Goal: Transaction & Acquisition: Purchase product/service

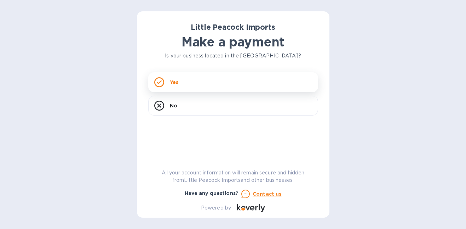
click at [215, 80] on div "Yes" at bounding box center [233, 82] width 170 height 20
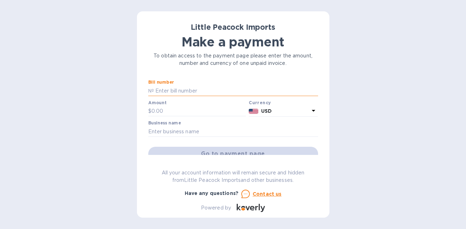
click at [195, 91] on input "text" at bounding box center [236, 90] width 164 height 11
paste input "LP2503046"
type input "LP2503046"
click at [191, 109] on input "text" at bounding box center [198, 111] width 95 height 11
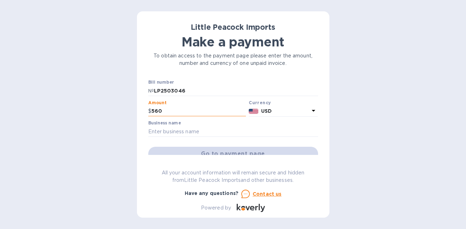
type input "560"
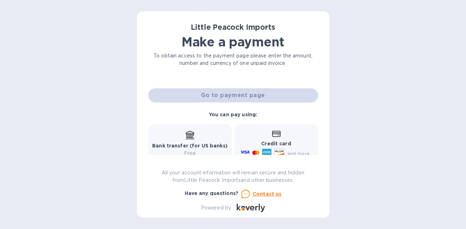
scroll to position [22, 0]
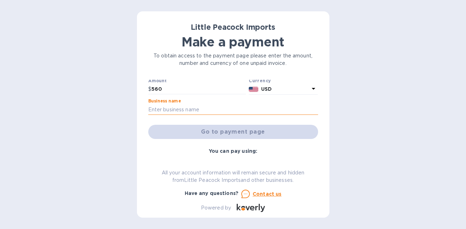
click at [199, 105] on input "text" at bounding box center [233, 109] width 170 height 11
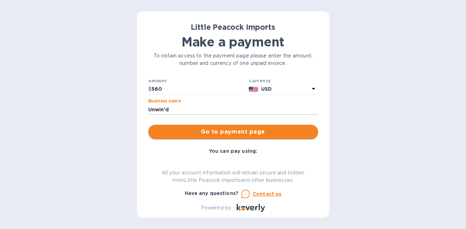
type input "Unwin'd"
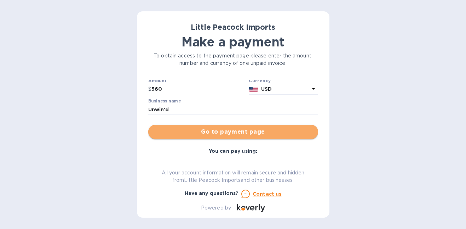
click at [243, 129] on span "Go to payment page" at bounding box center [233, 131] width 158 height 8
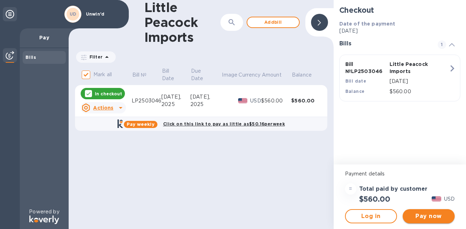
click at [419, 213] on span "Pay now" at bounding box center [428, 216] width 41 height 8
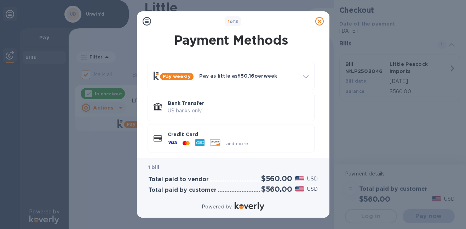
scroll to position [5, 0]
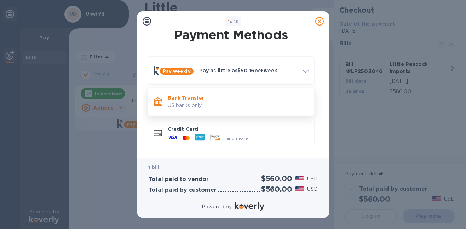
click at [270, 108] on p "US banks only." at bounding box center [238, 105] width 141 height 7
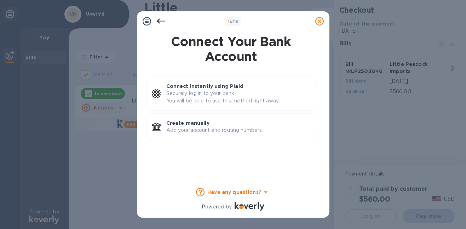
scroll to position [0, 0]
click at [265, 117] on div "Create manually Add your account and routing numbers." at bounding box center [237, 126] width 149 height 20
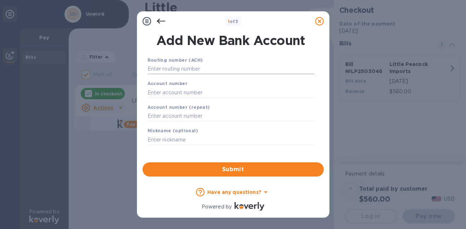
click at [189, 70] on input "text" at bounding box center [231, 69] width 167 height 11
paste input "022304616"
type input "022304616"
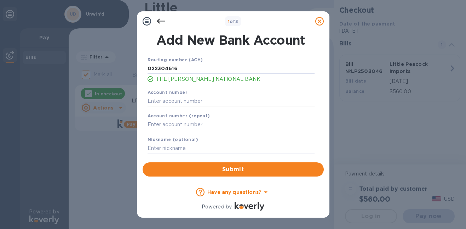
click at [167, 104] on input "text" at bounding box center [231, 101] width 167 height 11
paste input "217219105"
type input "217219105"
click at [171, 126] on input "text" at bounding box center [231, 124] width 167 height 11
paste input "217219105"
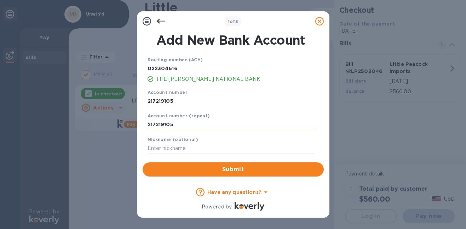
type input "217219105"
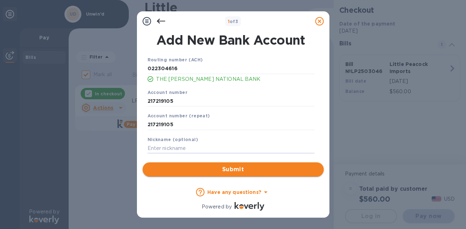
click at [230, 170] on span "Submit" at bounding box center [233, 169] width 170 height 8
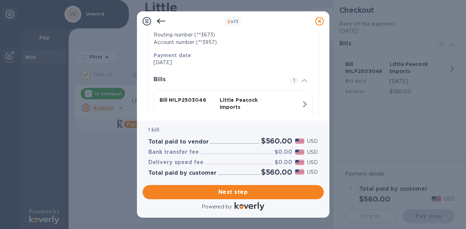
scroll to position [131, 0]
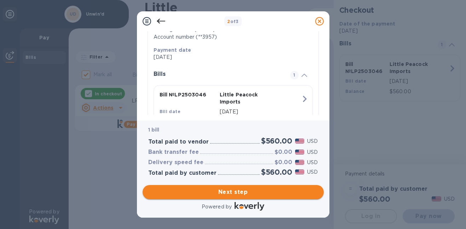
click at [245, 193] on span "Next step" at bounding box center [233, 192] width 170 height 8
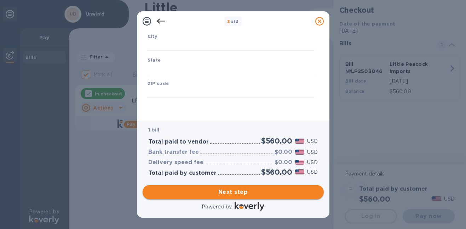
type input "[GEOGRAPHIC_DATA]"
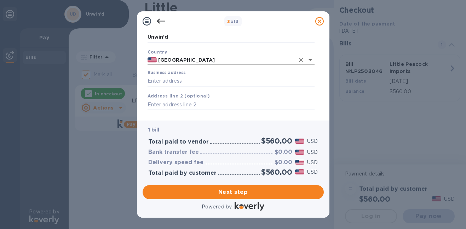
scroll to position [34, 0]
click at [206, 81] on input "Business address" at bounding box center [231, 81] width 167 height 11
paste input "[STREET_ADDRESS]"
type input "[STREET_ADDRESS]"
type input "[GEOGRAPHIC_DATA]"
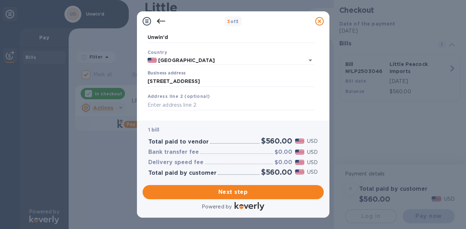
type input "NY"
type input "14604"
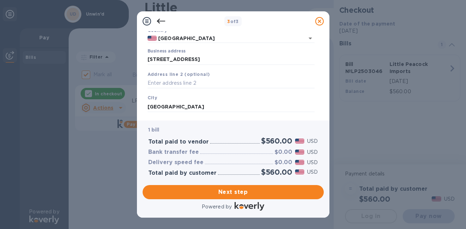
scroll to position [50, 0]
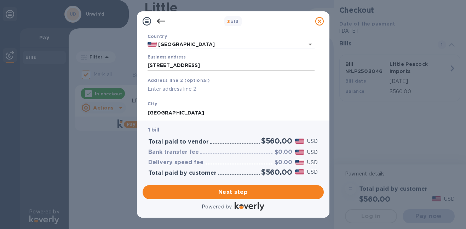
click at [165, 64] on input "[STREET_ADDRESS]" at bounding box center [231, 65] width 167 height 11
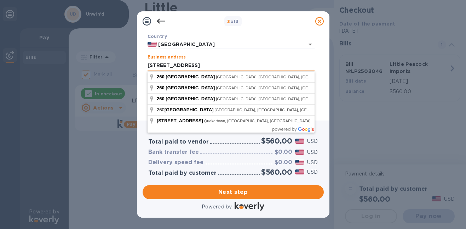
click at [165, 64] on input "[STREET_ADDRESS]" at bounding box center [231, 65] width 167 height 11
paste input "16 [PERSON_NAME] End"
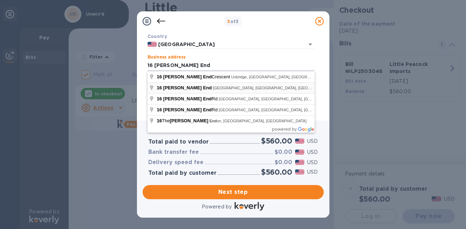
type input "16 [PERSON_NAME] End"
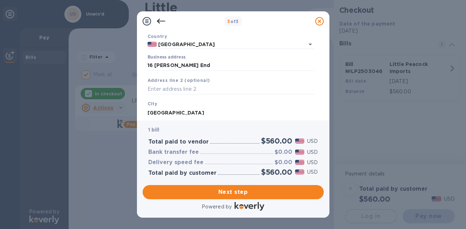
type input "[PERSON_NAME]"
type input "14580"
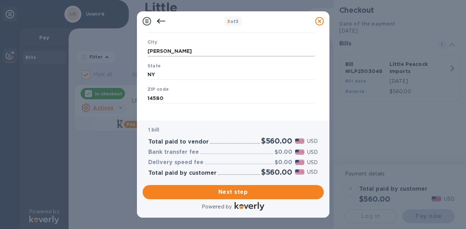
scroll to position [118, 0]
click at [251, 192] on span "Next step" at bounding box center [233, 192] width 170 height 8
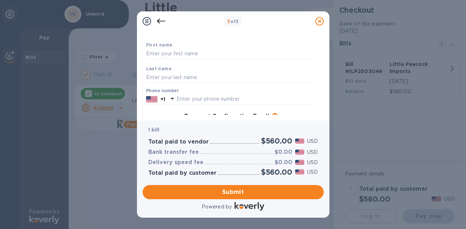
scroll to position [35, 0]
click at [201, 54] on input "text" at bounding box center [231, 54] width 170 height 11
type input "[PERSON_NAME]"
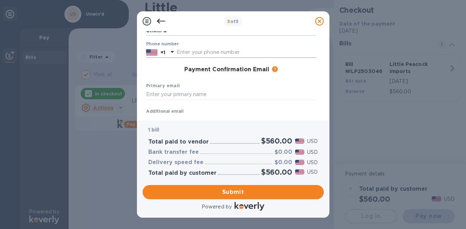
type input "Unwin'd"
click at [235, 55] on input "text" at bounding box center [246, 52] width 139 height 11
type input "6465435680"
paste input "[EMAIL_ADDRESS][DOMAIN_NAME]"
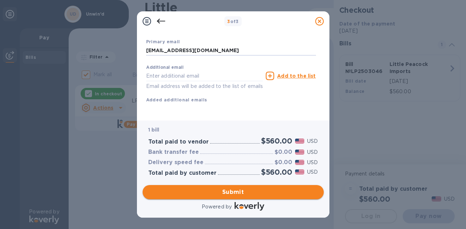
type input "[EMAIL_ADDRESS][DOMAIN_NAME]"
click at [252, 191] on span "Submit" at bounding box center [233, 192] width 170 height 8
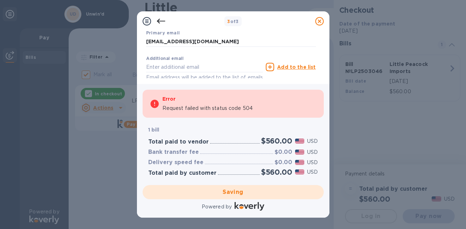
checkbox input "false"
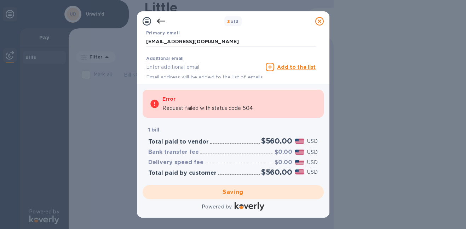
click at [235, 109] on p "Request failed with status code 504" at bounding box center [207, 107] width 91 height 7
click at [225, 65] on input "text" at bounding box center [204, 67] width 117 height 11
click at [246, 188] on div "Saving" at bounding box center [233, 192] width 187 height 20
click at [162, 20] on icon at bounding box center [161, 21] width 8 height 8
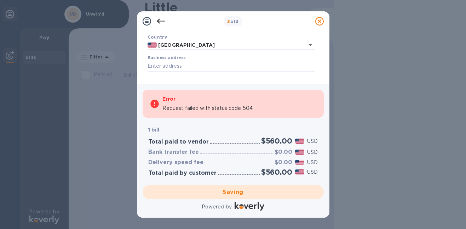
scroll to position [53, 0]
click at [194, 61] on input "Business address" at bounding box center [231, 62] width 167 height 11
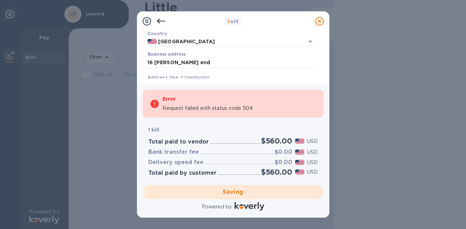
type input "16 [PERSON_NAME] End"
type input "[PERSON_NAME]"
type input "NY"
type input "14580"
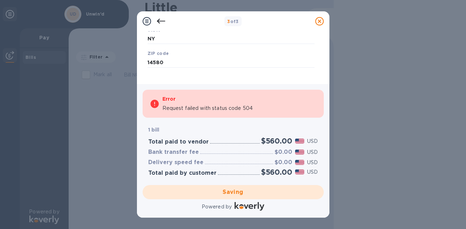
scroll to position [155, 0]
click at [230, 194] on div "Saving" at bounding box center [233, 192] width 187 height 20
click at [145, 21] on icon at bounding box center [147, 21] width 8 height 8
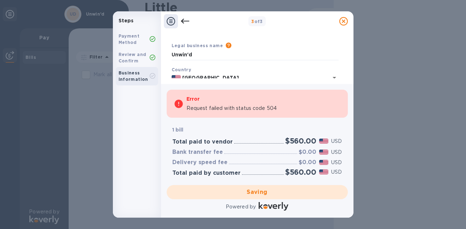
click at [132, 62] on b "Review and Confirm" at bounding box center [133, 58] width 28 height 12
click at [132, 40] on b "Payment Method" at bounding box center [129, 39] width 21 height 12
click at [184, 23] on icon at bounding box center [185, 21] width 8 height 8
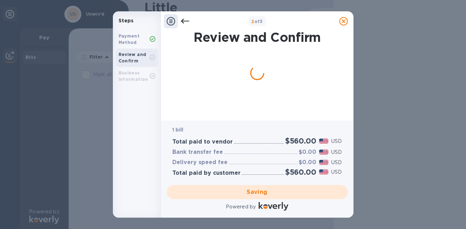
scroll to position [0, 0]
click at [184, 23] on icon at bounding box center [185, 21] width 8 height 8
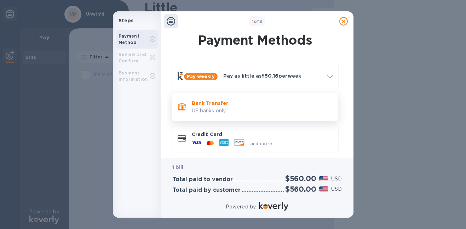
click at [277, 104] on p "Bank Transfer" at bounding box center [262, 102] width 141 height 7
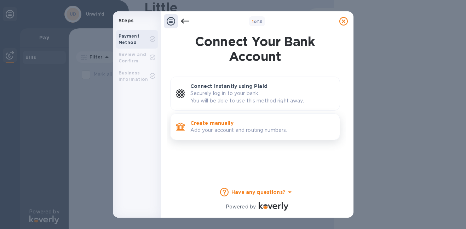
click at [250, 130] on p "Add your account and routing numbers." at bounding box center [262, 129] width 144 height 7
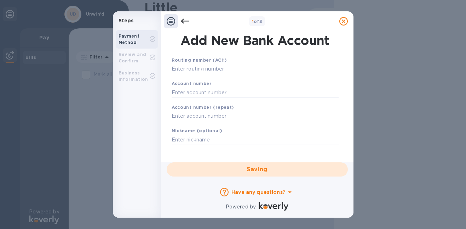
click at [233, 70] on input "text" at bounding box center [255, 69] width 167 height 11
paste input "022304616"
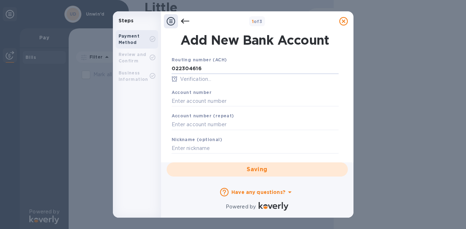
type input "022304616"
click at [228, 88] on div "Account number" at bounding box center [255, 98] width 173 height 24
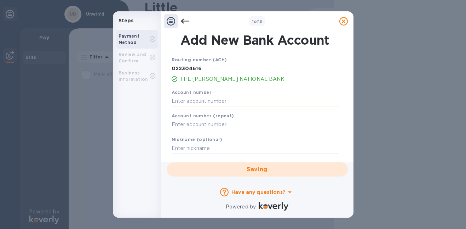
click at [228, 100] on input "text" at bounding box center [255, 101] width 167 height 11
paste input "217219105"
type input "217219105"
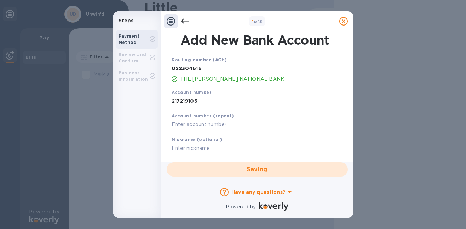
click at [224, 126] on input "text" at bounding box center [255, 124] width 167 height 11
paste input "217219105"
type input "217219105"
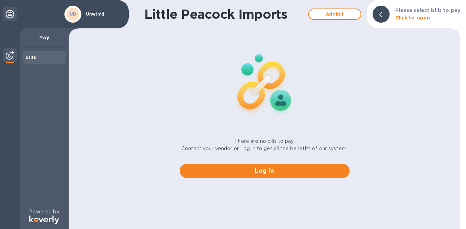
click at [7, 53] on img at bounding box center [10, 55] width 8 height 8
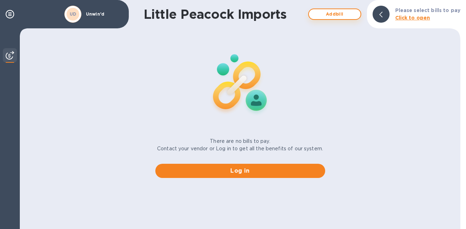
click at [324, 15] on span "Add bill" at bounding box center [335, 14] width 40 height 8
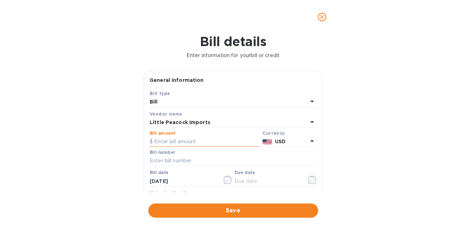
click at [179, 141] on input "text" at bounding box center [205, 141] width 110 height 11
click at [322, 15] on icon "close" at bounding box center [321, 16] width 7 height 7
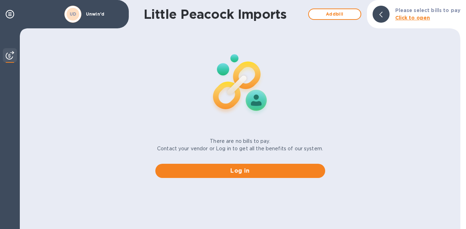
click at [382, 13] on icon at bounding box center [380, 15] width 3 height 6
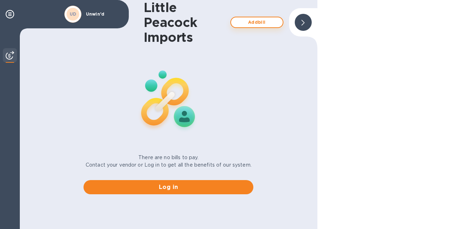
click at [270, 23] on span "Add bill" at bounding box center [257, 22] width 40 height 8
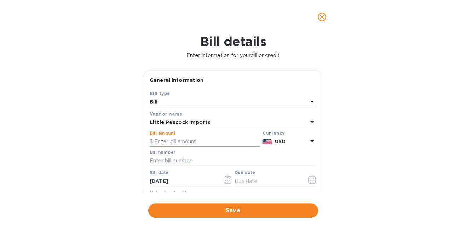
click at [206, 142] on input "text" at bounding box center [205, 141] width 110 height 11
type input "560"
paste input "LP2503046"
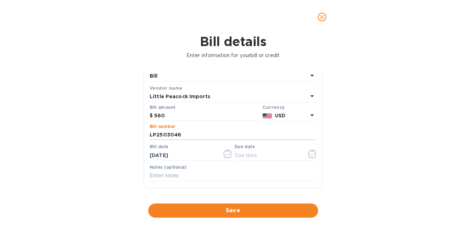
scroll to position [32, 0]
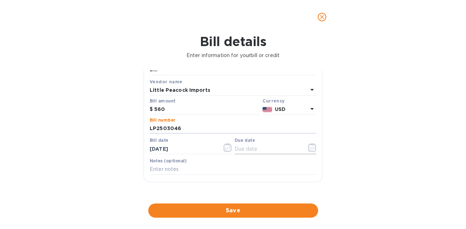
type input "LP2503046"
click at [311, 147] on icon "button" at bounding box center [312, 147] width 8 height 8
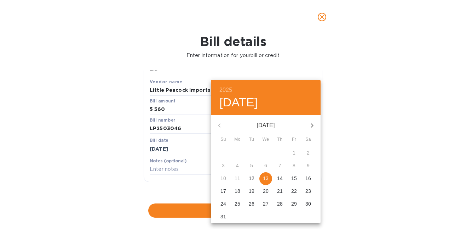
click at [266, 173] on button "13" at bounding box center [265, 178] width 13 height 13
type input "08/13/2025"
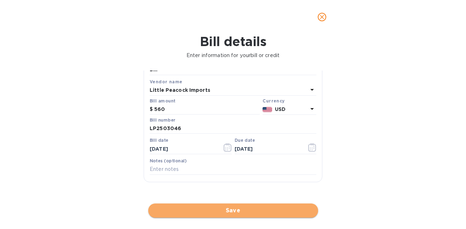
click at [236, 203] on button "Save" at bounding box center [233, 210] width 170 height 14
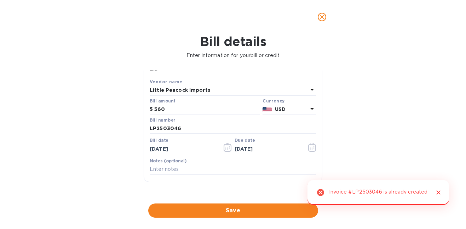
click at [438, 190] on icon "Close" at bounding box center [438, 192] width 7 height 7
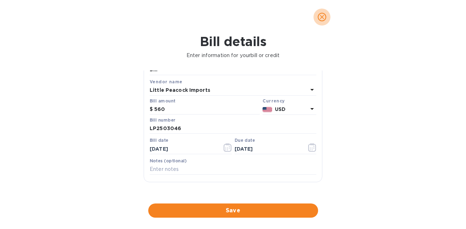
click at [321, 17] on icon "close" at bounding box center [321, 16] width 7 height 7
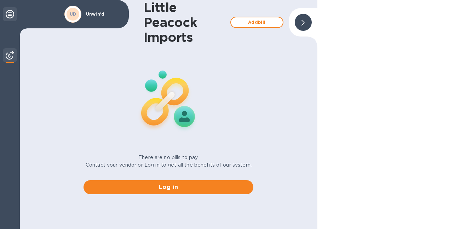
click at [13, 14] on icon at bounding box center [10, 14] width 8 height 8
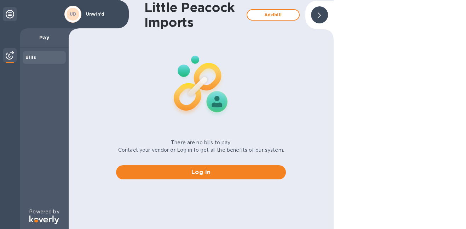
click at [80, 17] on div "UD" at bounding box center [72, 14] width 17 height 17
click at [96, 13] on p "Unwin'd" at bounding box center [103, 14] width 35 height 5
click at [7, 57] on img at bounding box center [10, 55] width 8 height 8
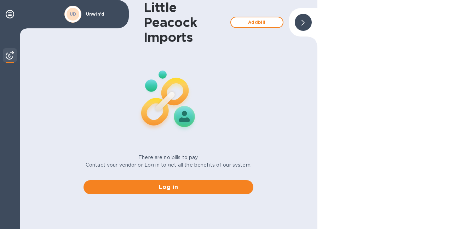
click at [306, 22] on div at bounding box center [303, 22] width 17 height 17
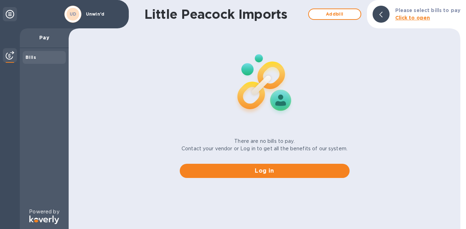
click at [413, 15] on b "Click to open" at bounding box center [412, 18] width 35 height 6
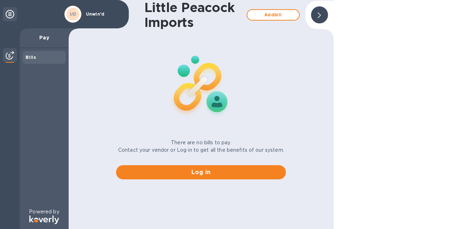
click at [356, 20] on div at bounding box center [400, 114] width 132 height 229
